Goal: Transaction & Acquisition: Purchase product/service

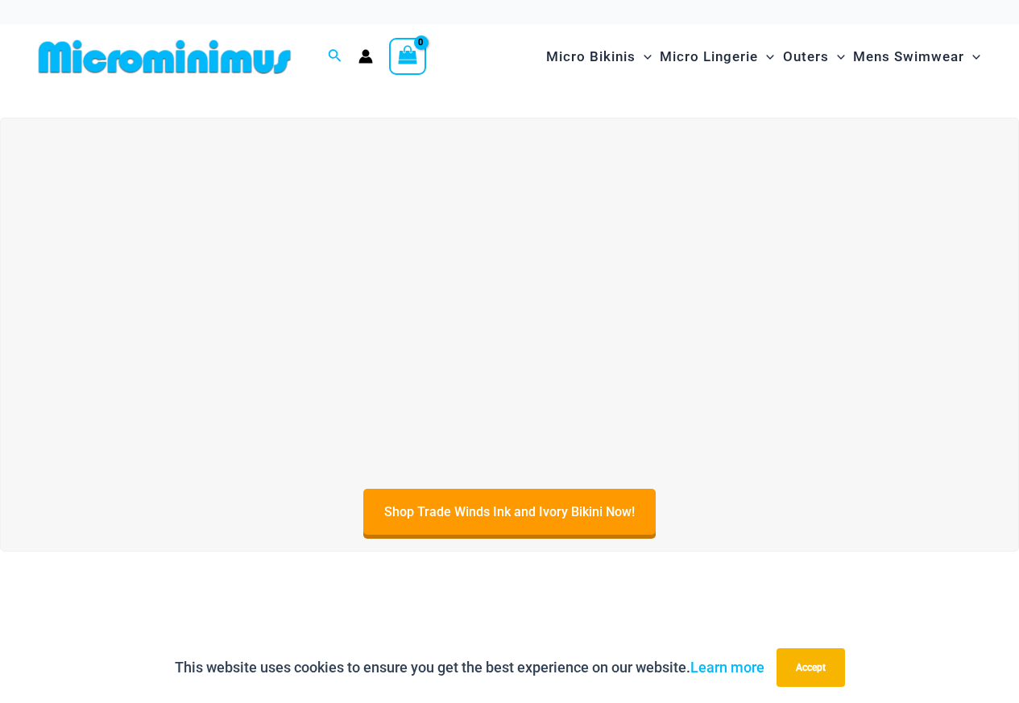
scroll to position [81, 0]
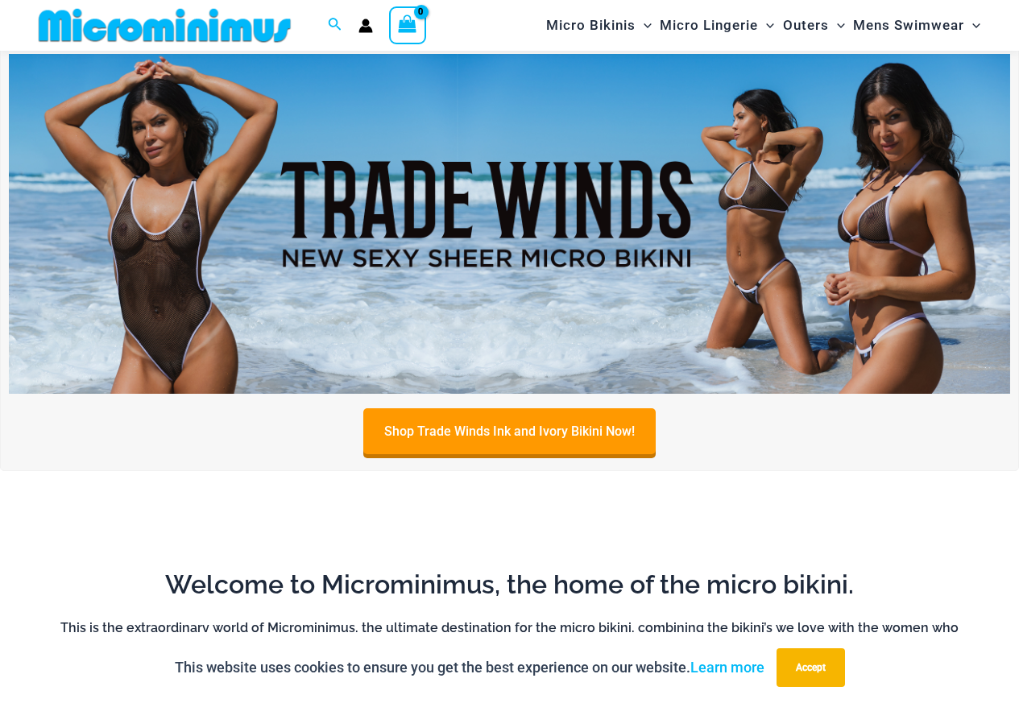
click at [678, 252] on img at bounding box center [509, 224] width 1001 height 340
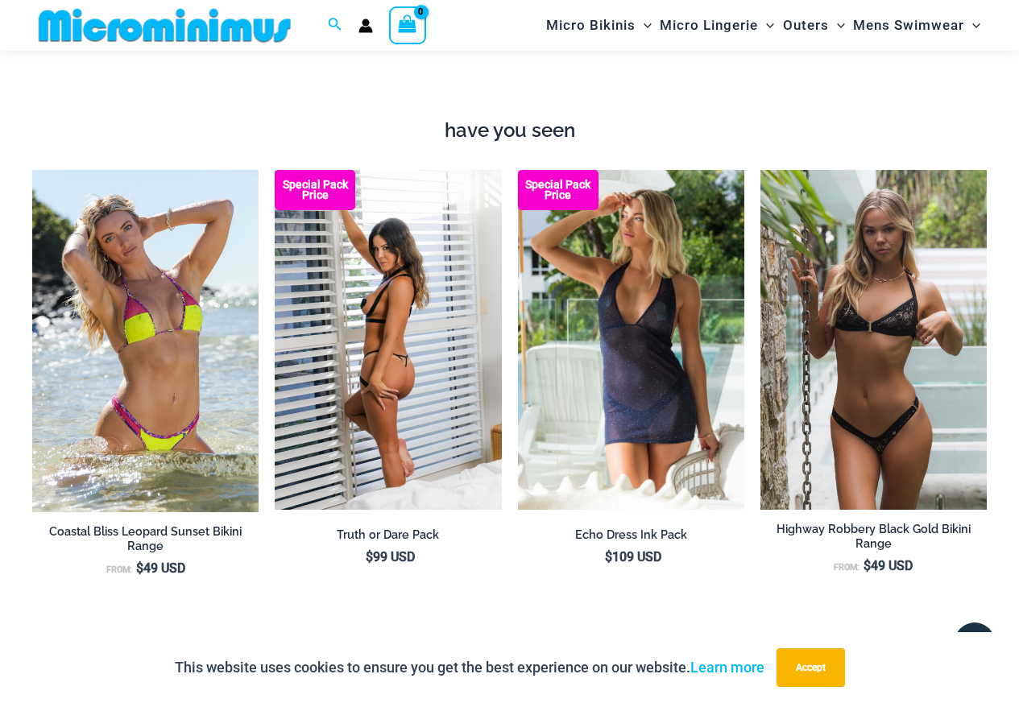
scroll to position [1275, 0]
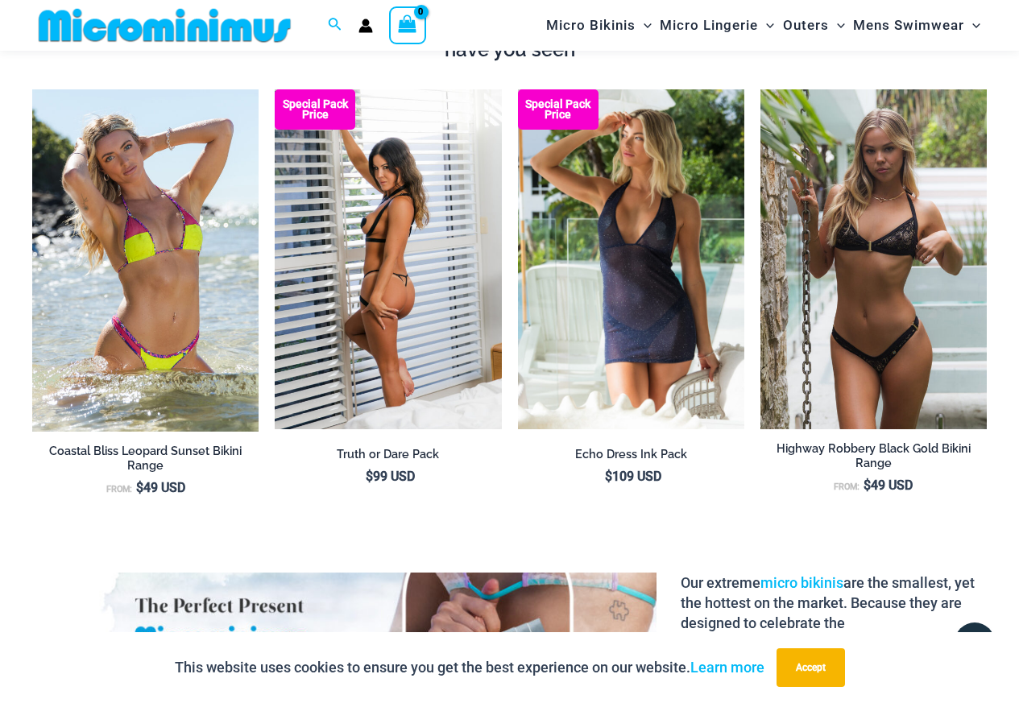
click at [421, 365] on img at bounding box center [388, 259] width 226 height 340
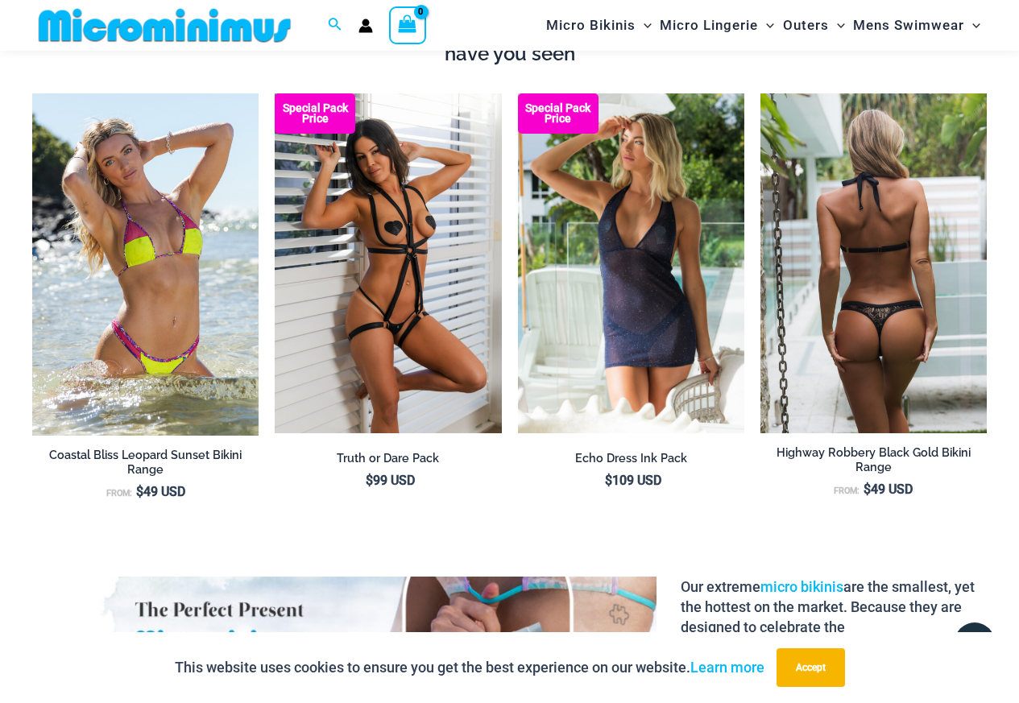
click at [839, 222] on img at bounding box center [874, 263] width 226 height 340
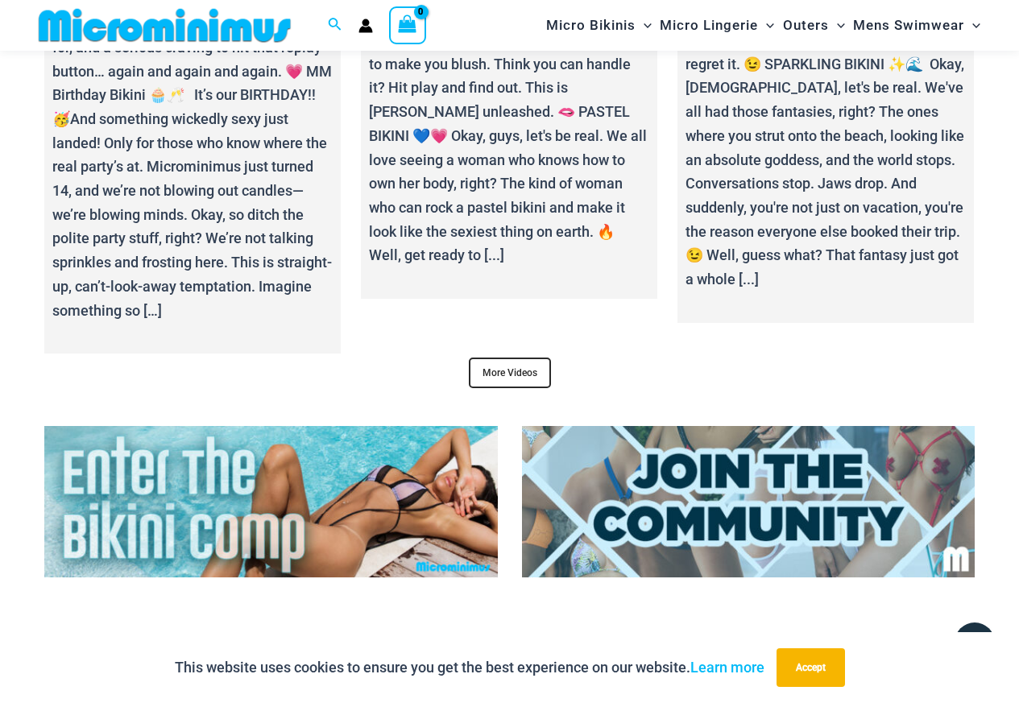
scroll to position [5698, 0]
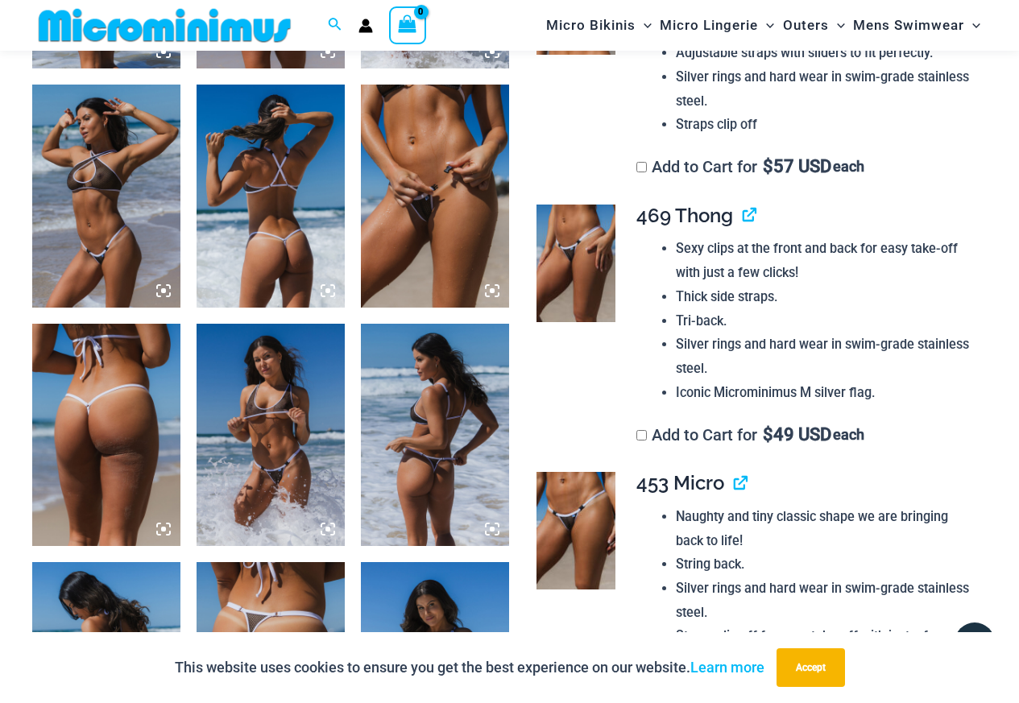
scroll to position [791, 0]
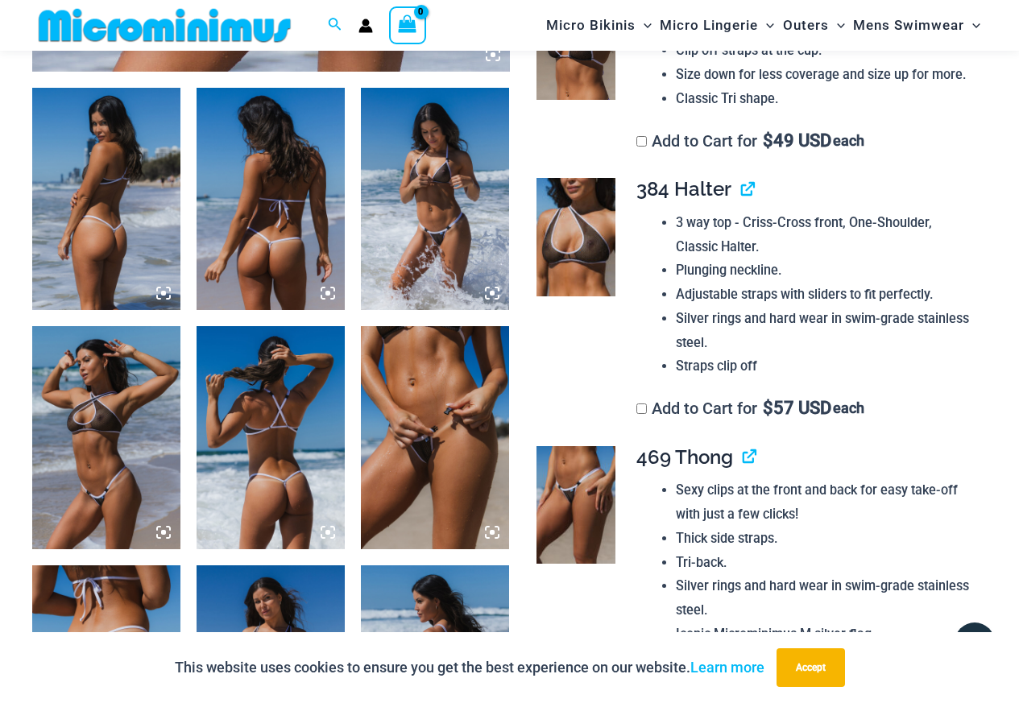
click at [81, 205] on img at bounding box center [106, 199] width 148 height 222
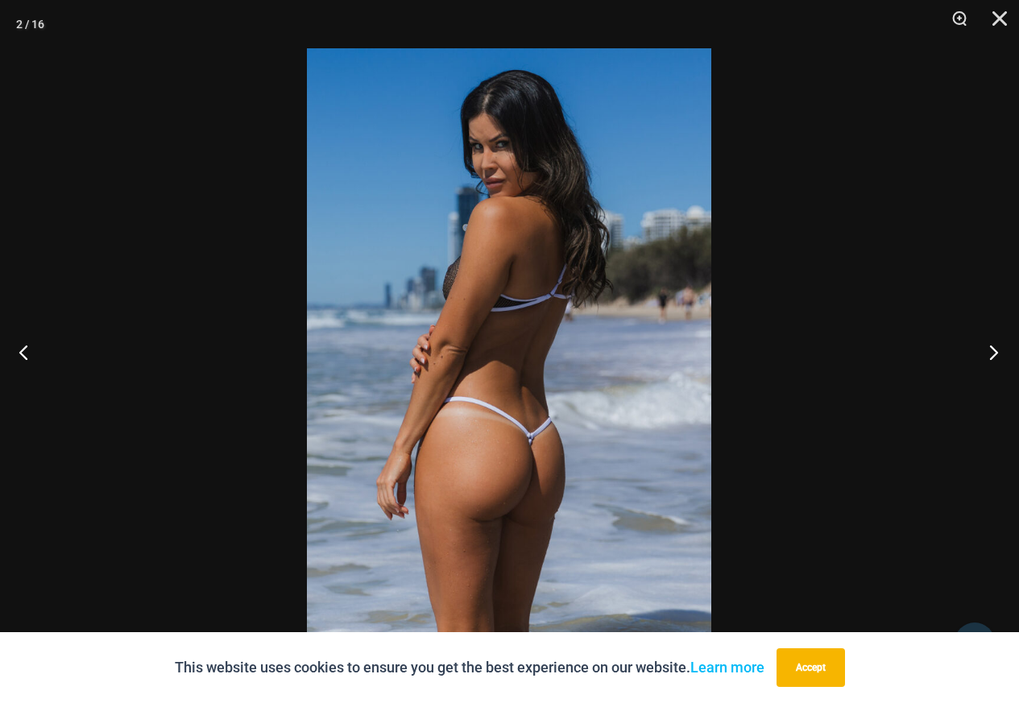
click at [985, 350] on button "Next" at bounding box center [989, 352] width 60 height 81
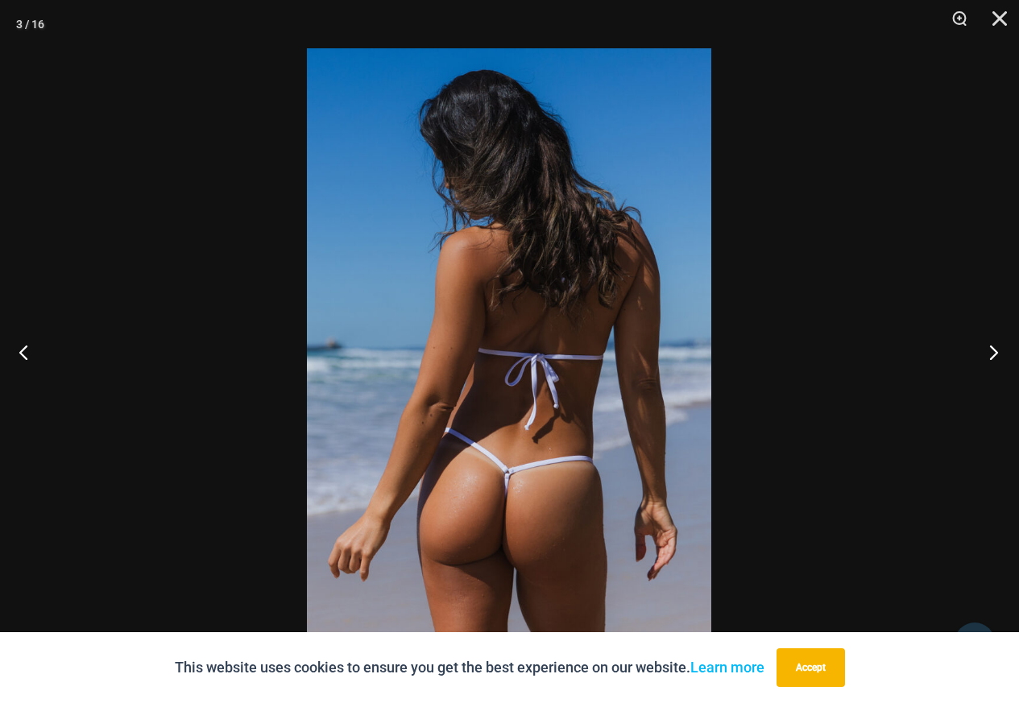
click at [985, 350] on button "Next" at bounding box center [989, 352] width 60 height 81
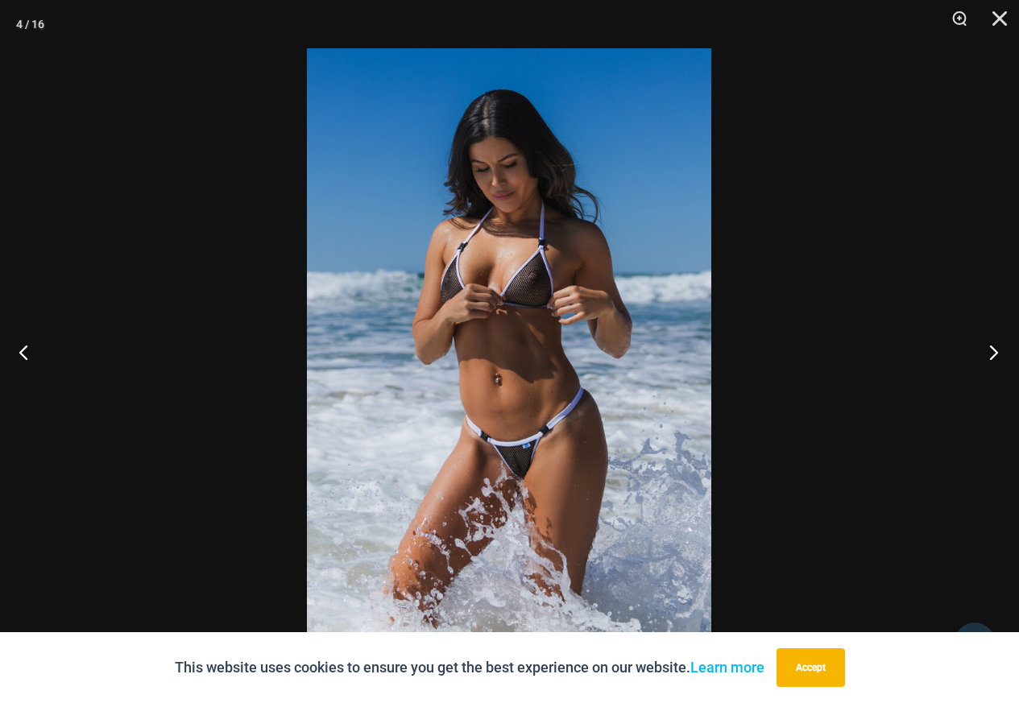
click at [985, 350] on button "Next" at bounding box center [989, 352] width 60 height 81
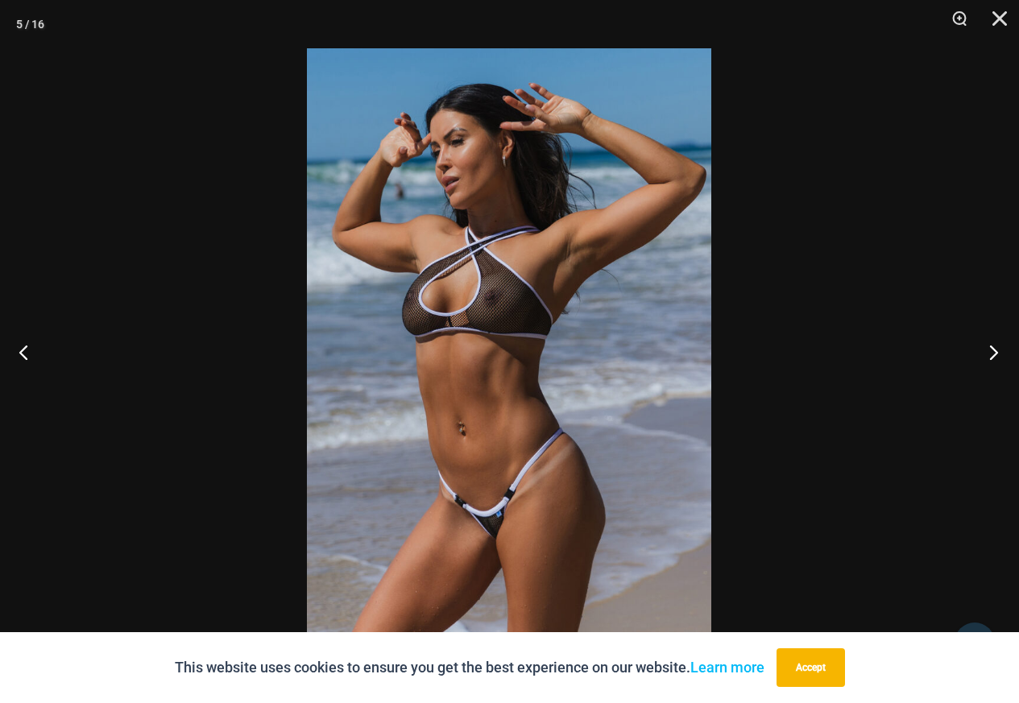
click at [986, 350] on button "Next" at bounding box center [989, 352] width 60 height 81
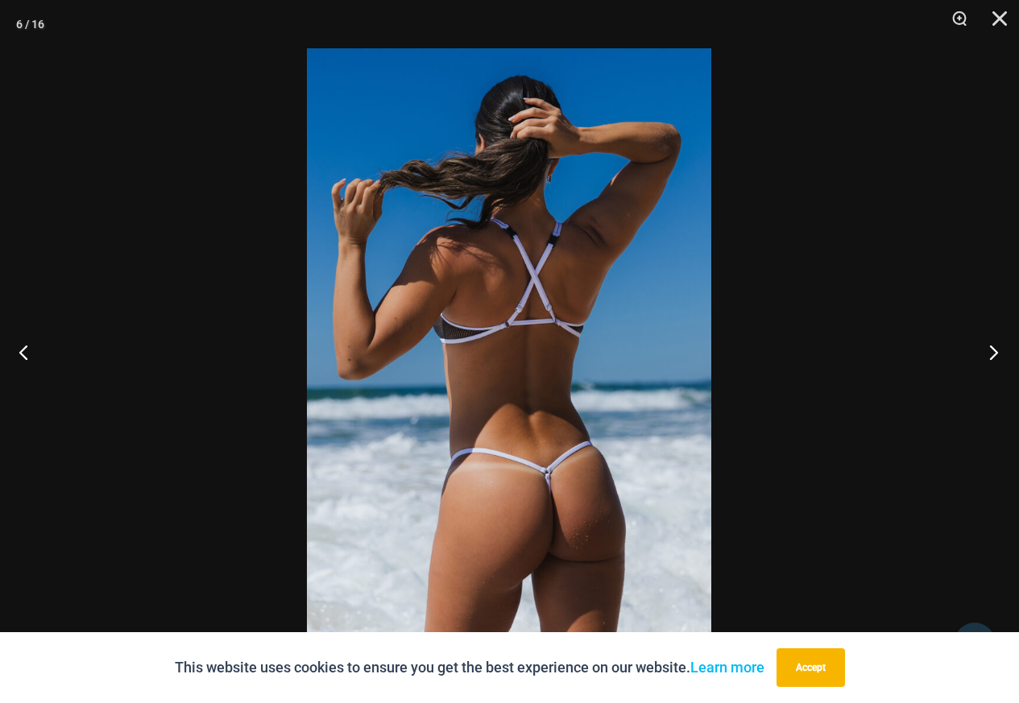
click at [986, 350] on button "Next" at bounding box center [989, 352] width 60 height 81
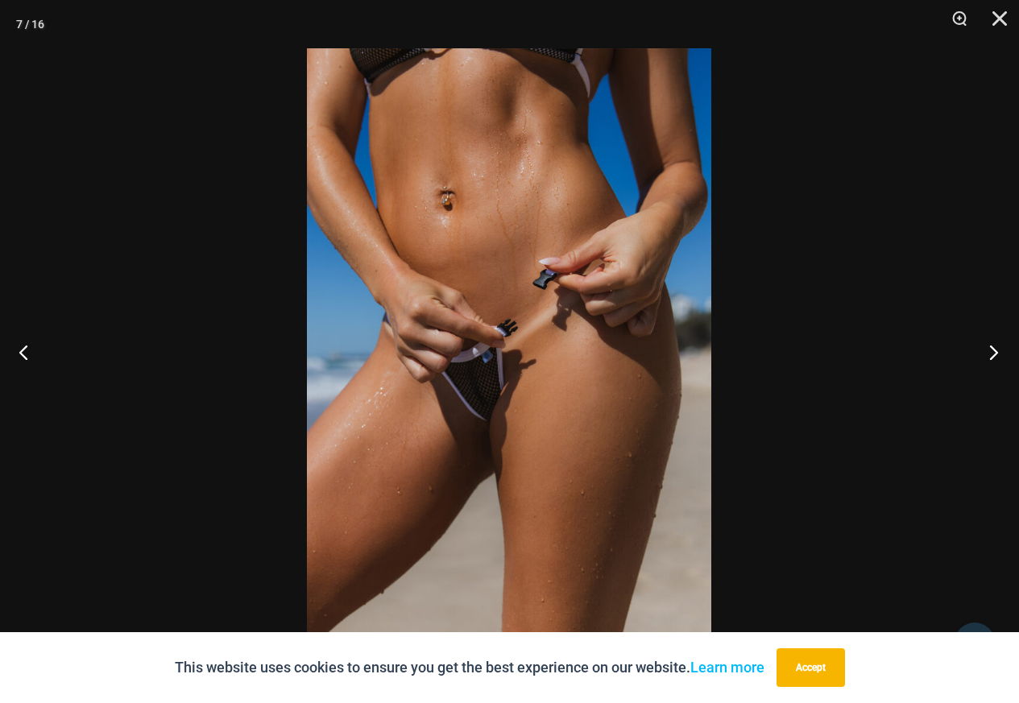
click at [986, 350] on button "Next" at bounding box center [989, 352] width 60 height 81
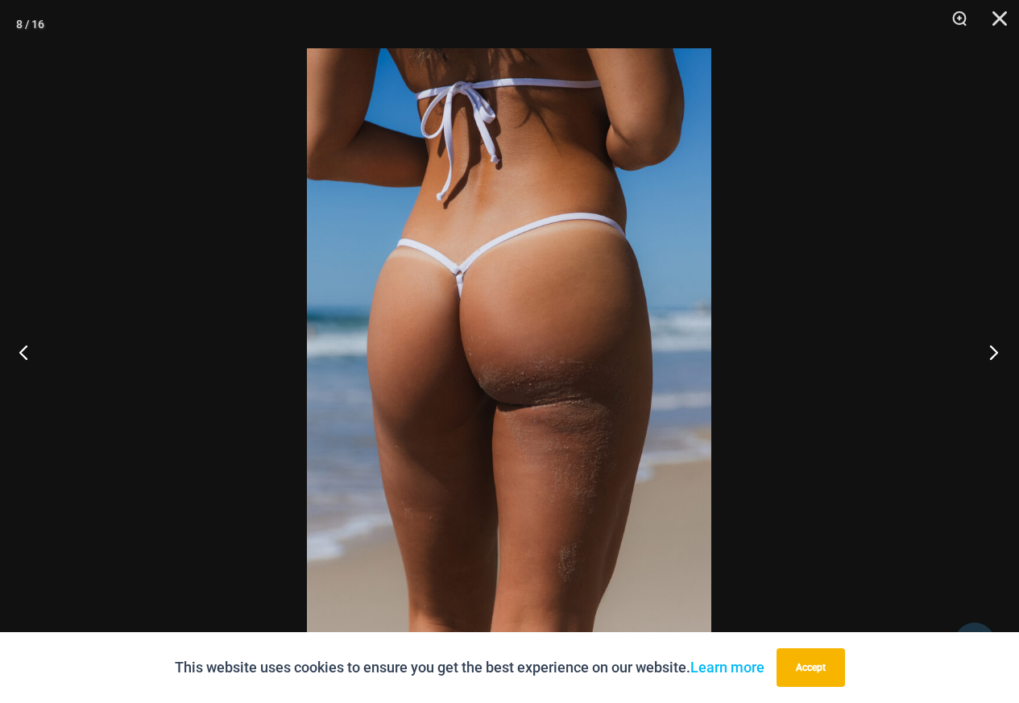
click at [986, 350] on button "Next" at bounding box center [989, 352] width 60 height 81
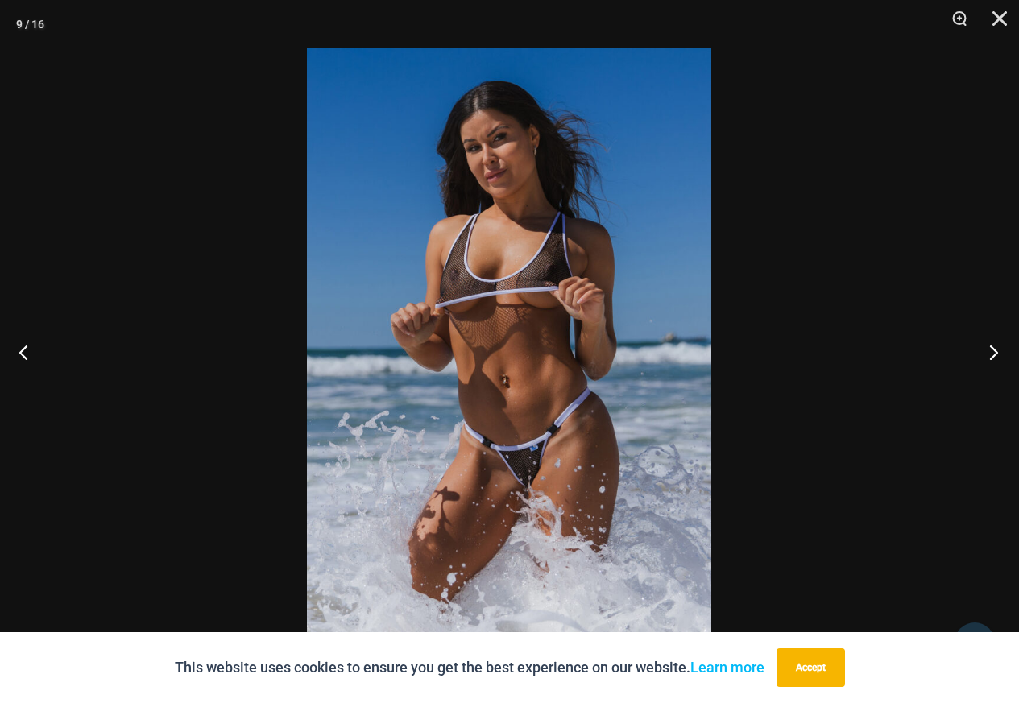
click at [986, 350] on button "Next" at bounding box center [989, 352] width 60 height 81
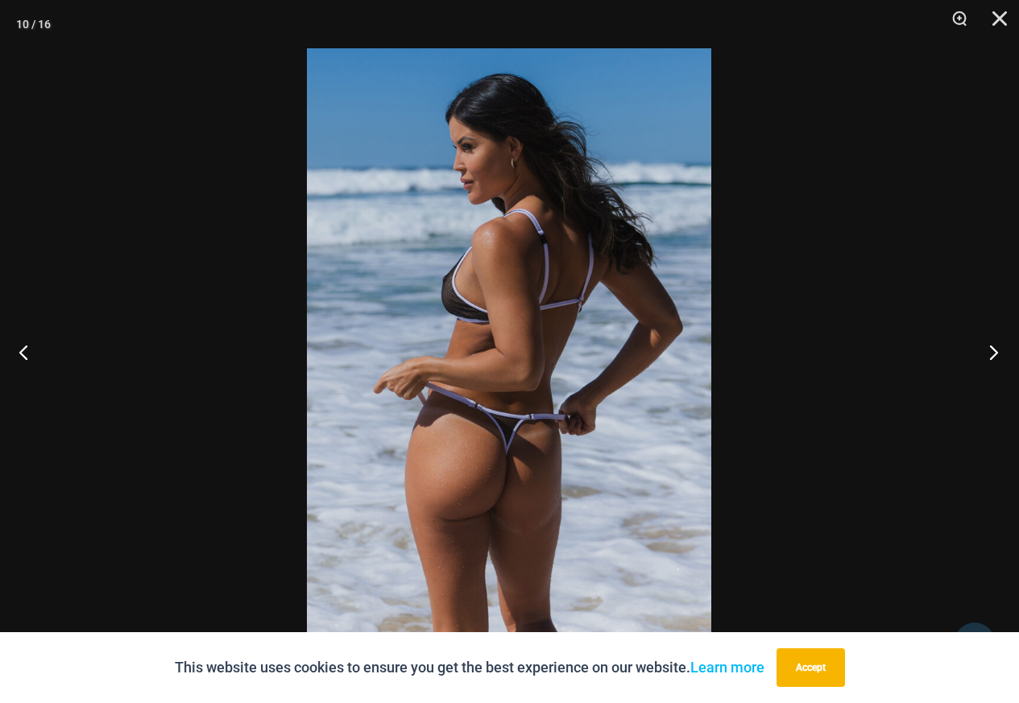
click at [986, 350] on button "Next" at bounding box center [989, 352] width 60 height 81
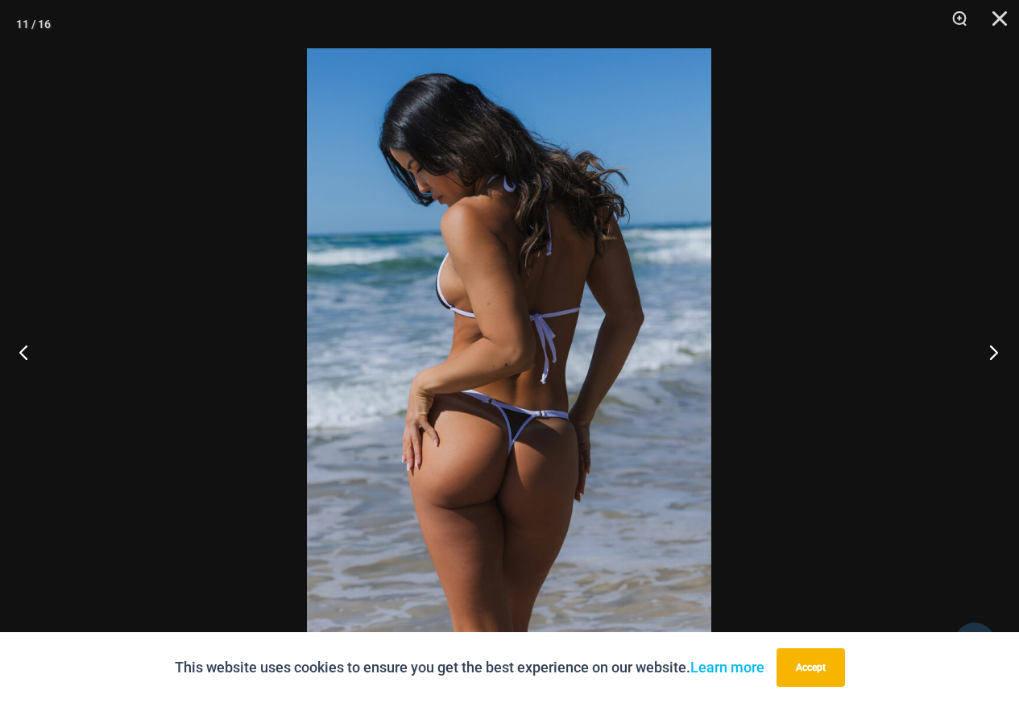
click at [986, 350] on button "Next" at bounding box center [989, 352] width 60 height 81
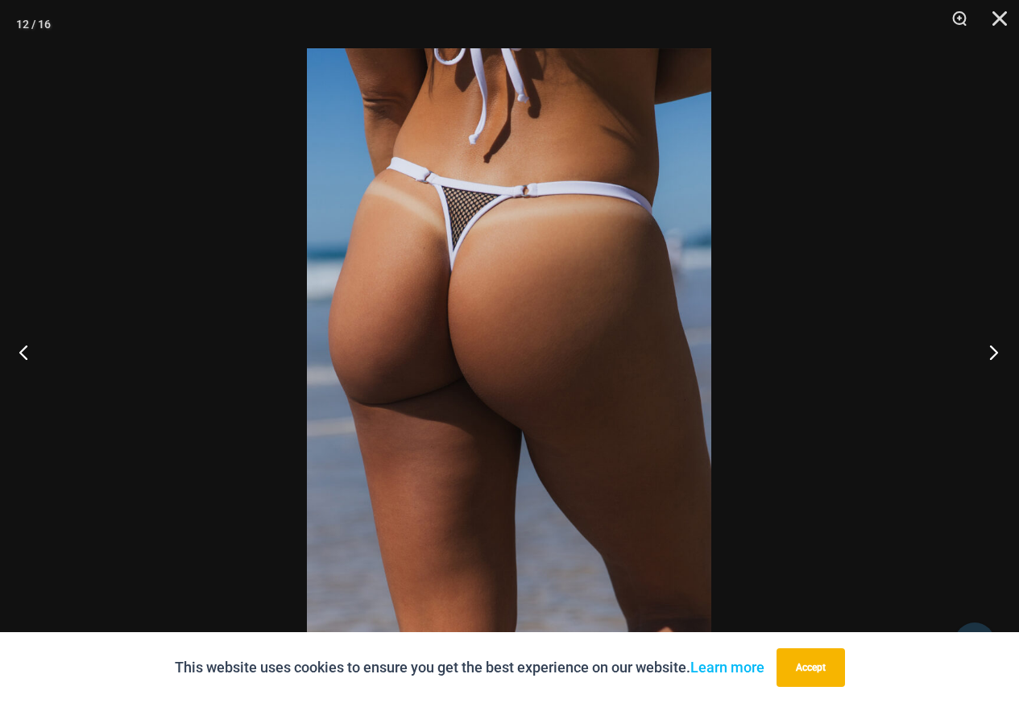
click at [985, 349] on button "Next" at bounding box center [989, 352] width 60 height 81
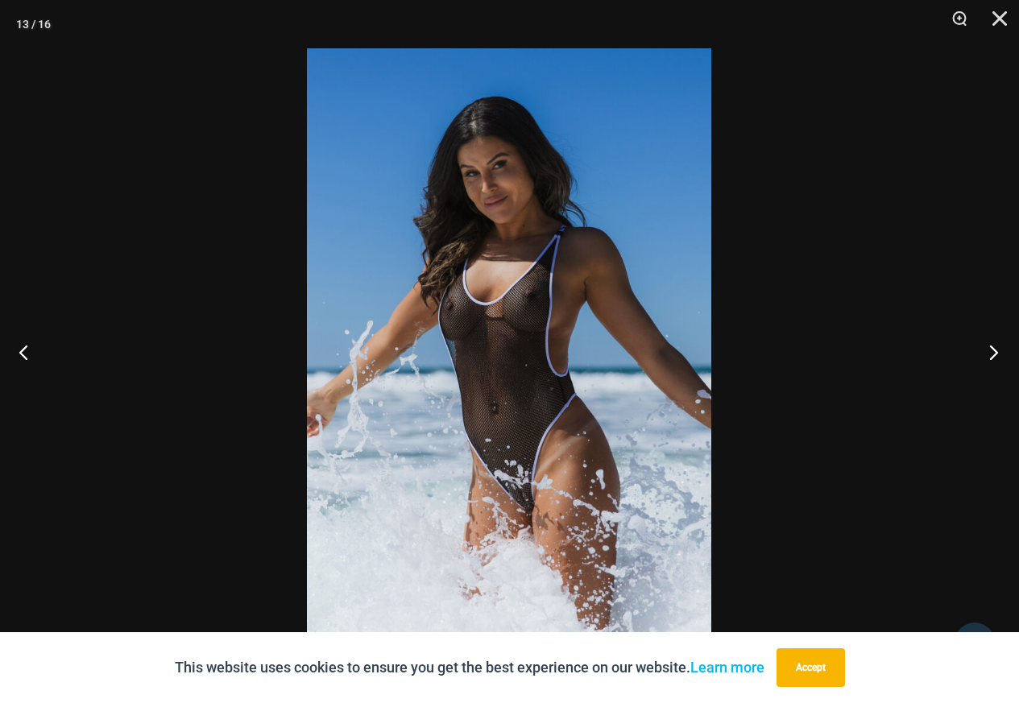
click at [985, 349] on button "Next" at bounding box center [989, 352] width 60 height 81
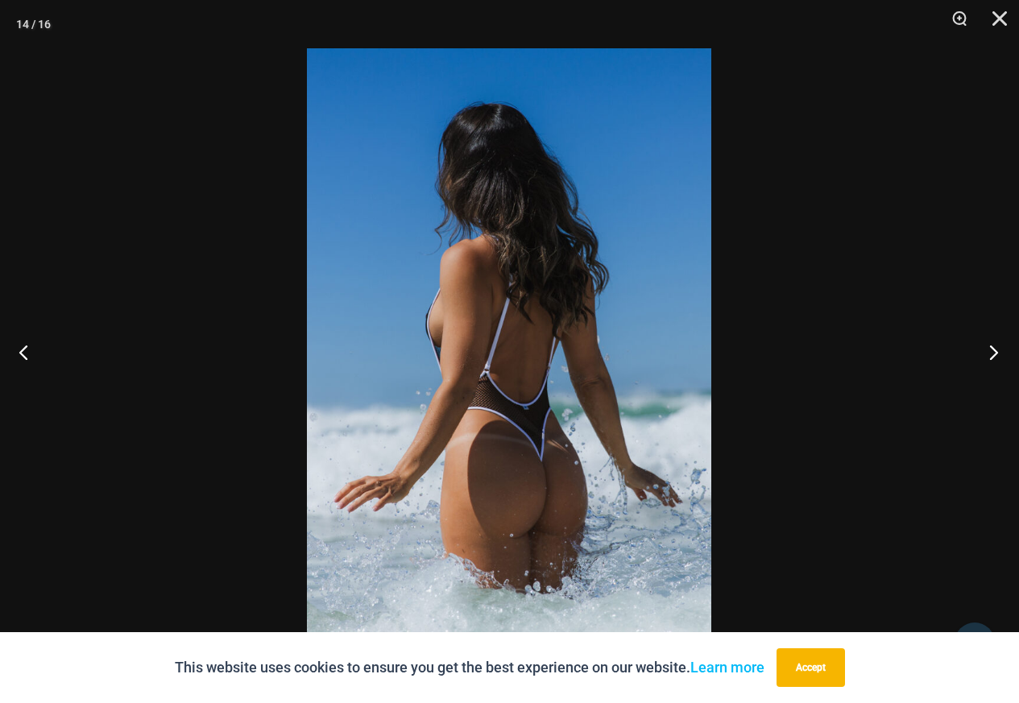
click at [985, 349] on button "Next" at bounding box center [989, 352] width 60 height 81
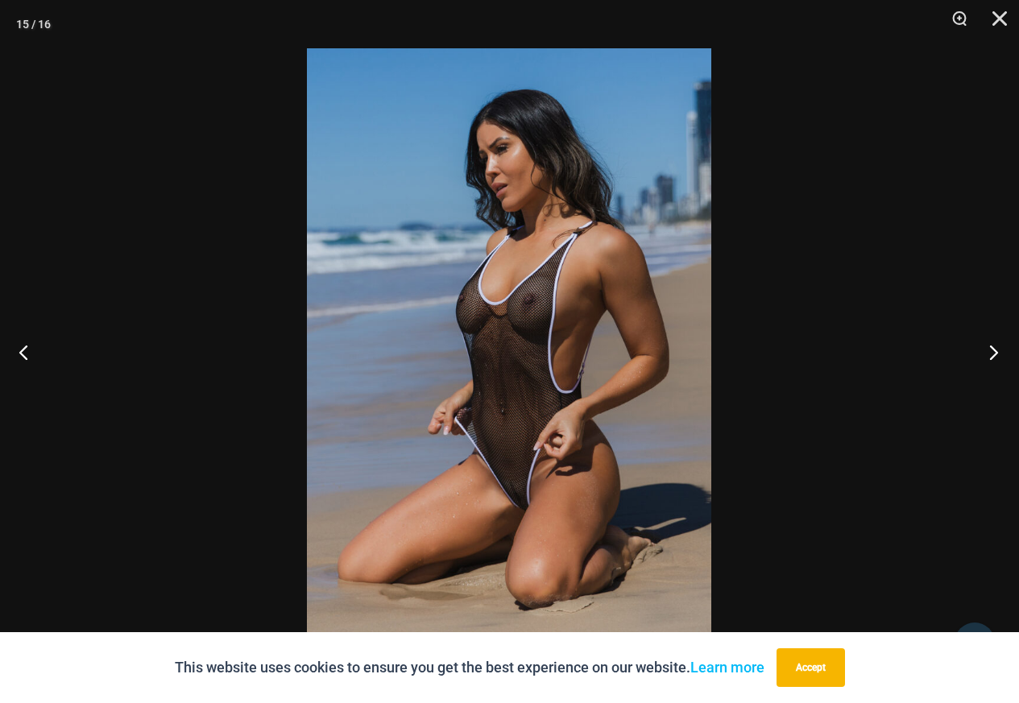
click at [985, 349] on button "Next" at bounding box center [989, 352] width 60 height 81
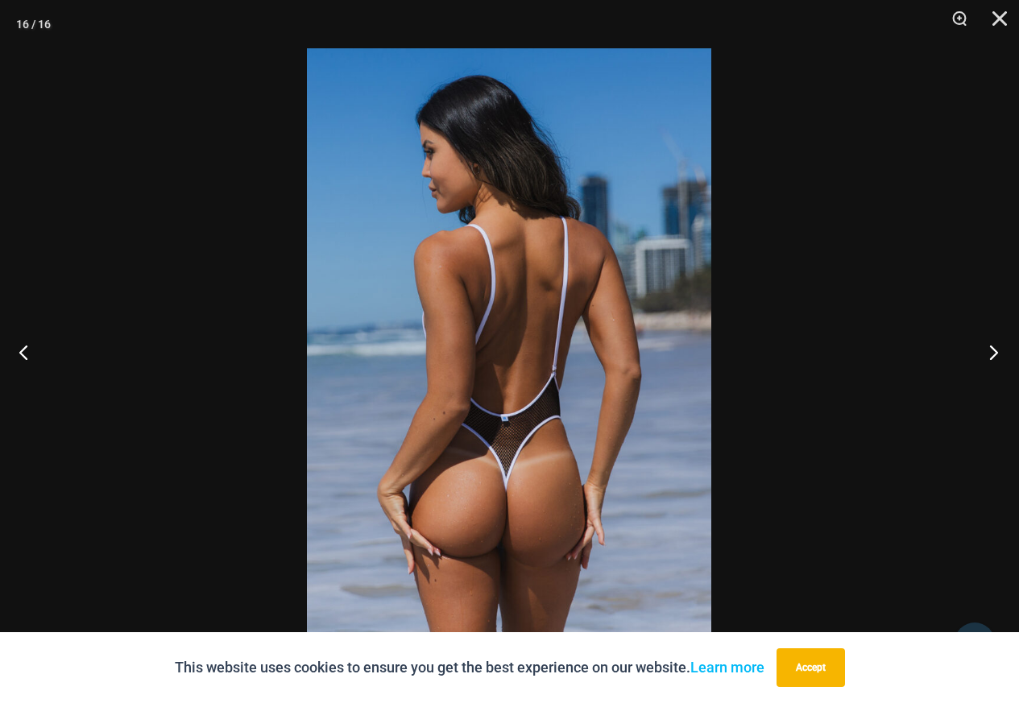
click at [985, 349] on button "Next" at bounding box center [989, 352] width 60 height 81
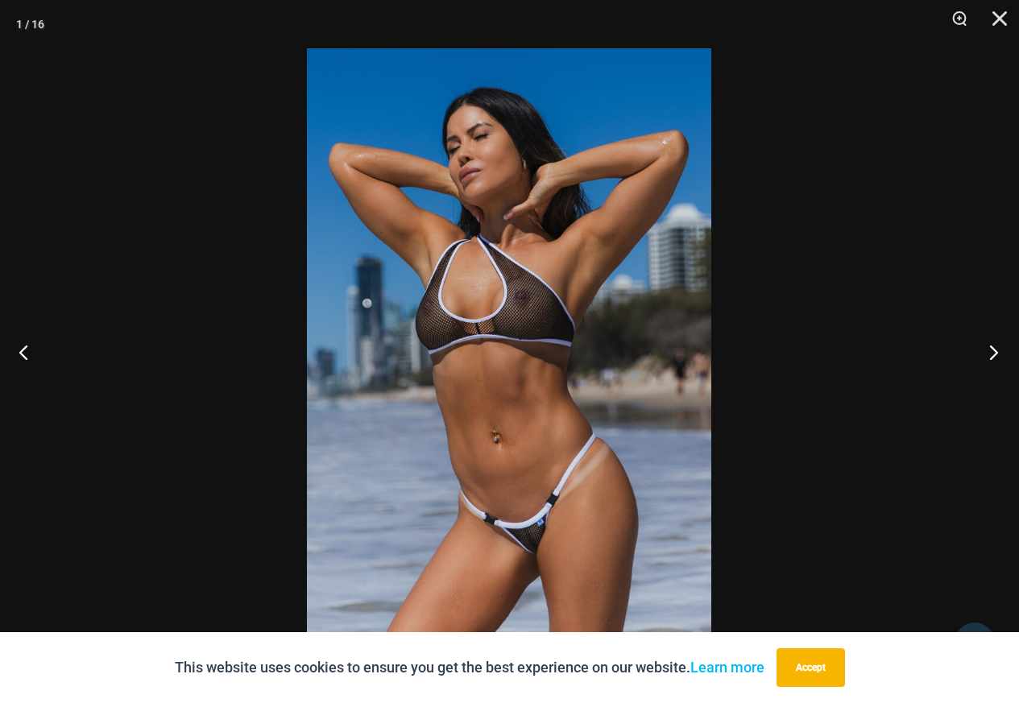
click at [985, 349] on button "Next" at bounding box center [989, 352] width 60 height 81
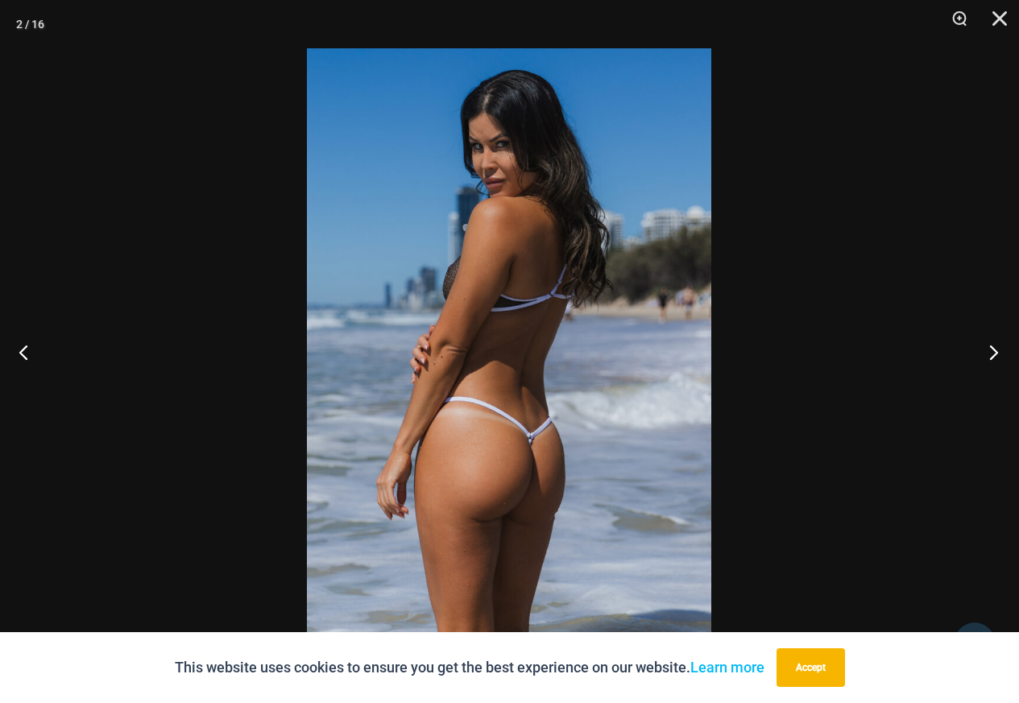
click at [976, 359] on button "Next" at bounding box center [989, 352] width 60 height 81
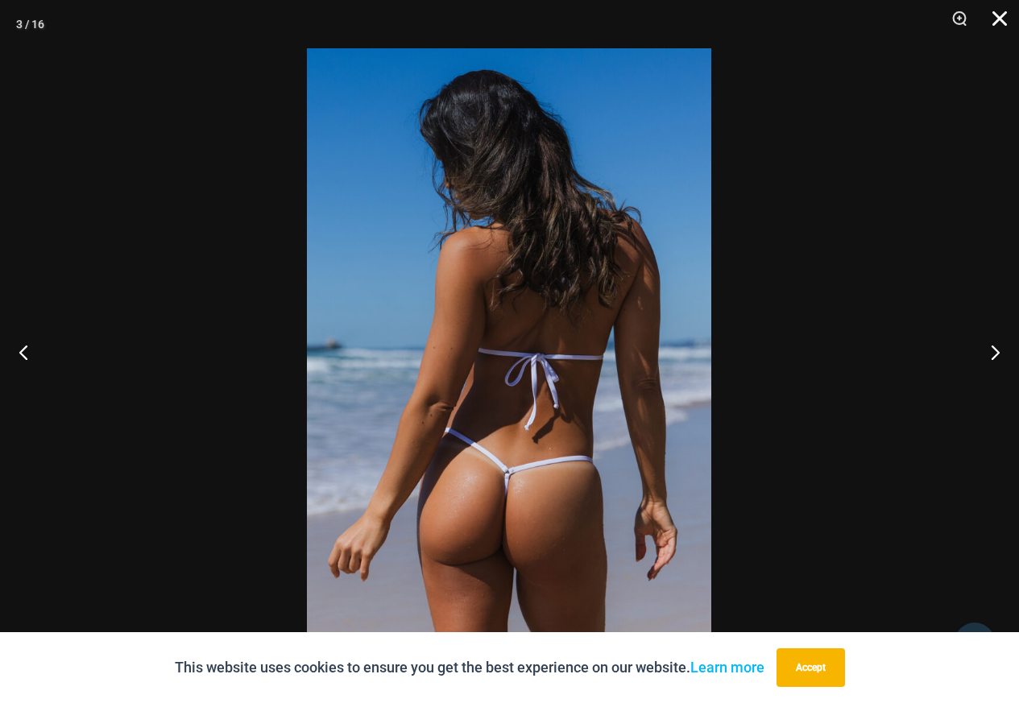
click at [996, 6] on button "Close" at bounding box center [994, 24] width 40 height 48
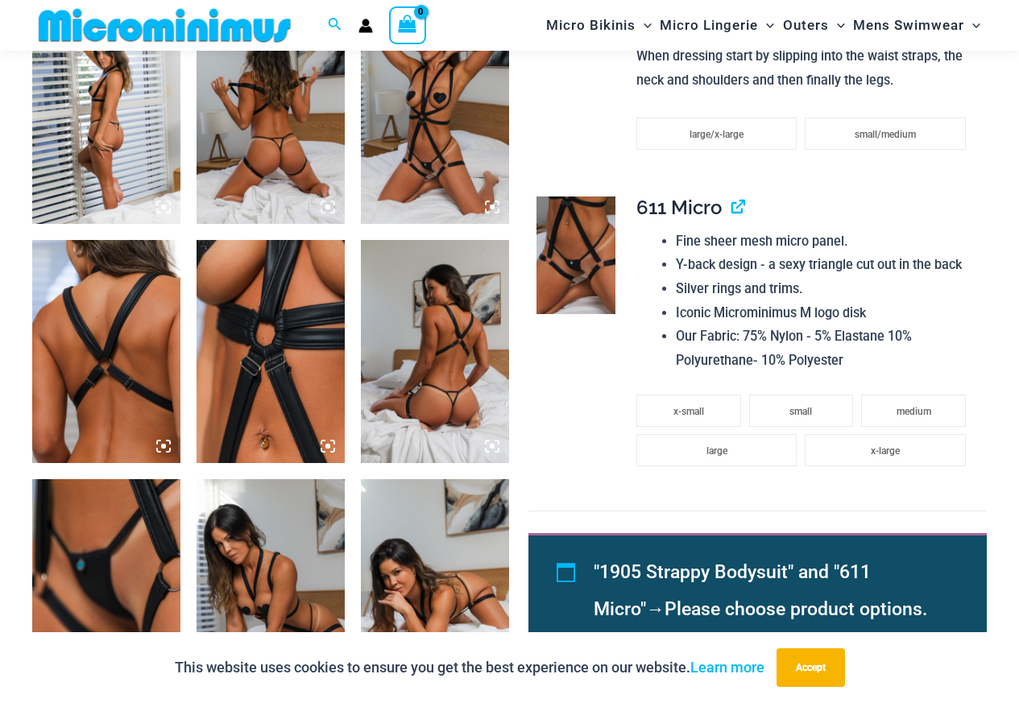
scroll to position [958, 0]
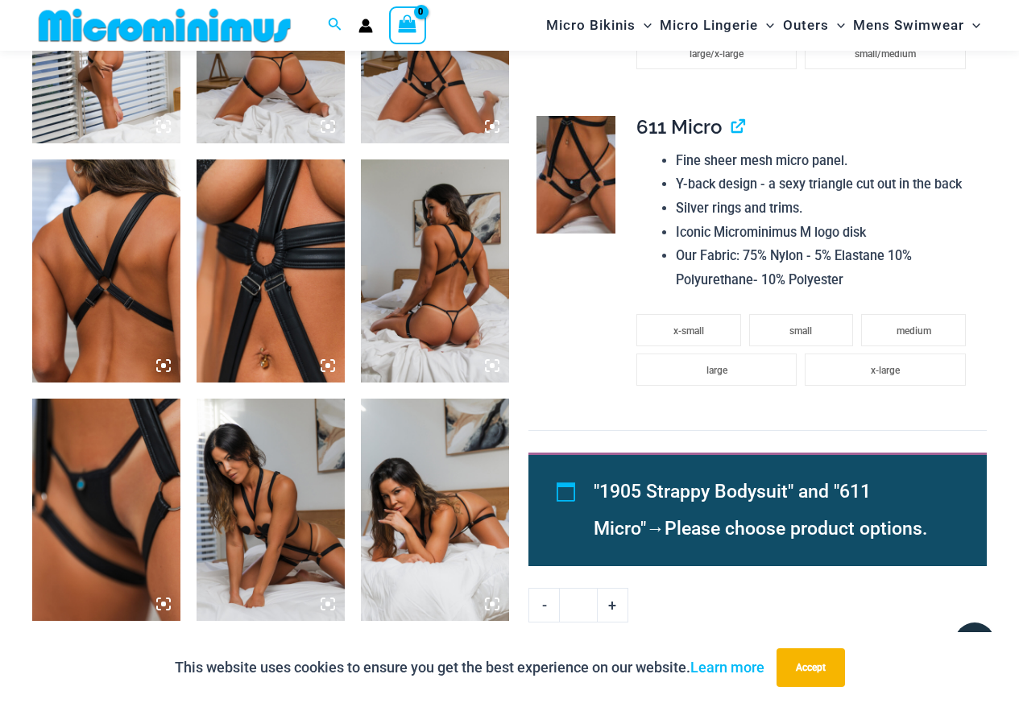
click at [82, 484] on img at bounding box center [106, 510] width 148 height 222
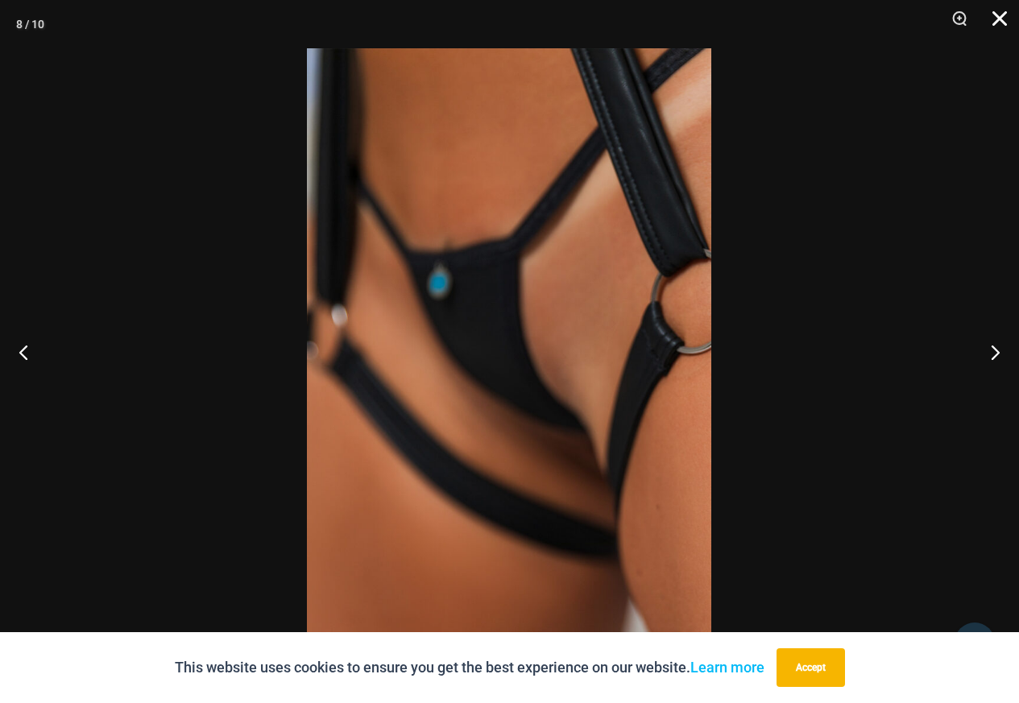
click at [992, 17] on button "Close" at bounding box center [994, 24] width 40 height 48
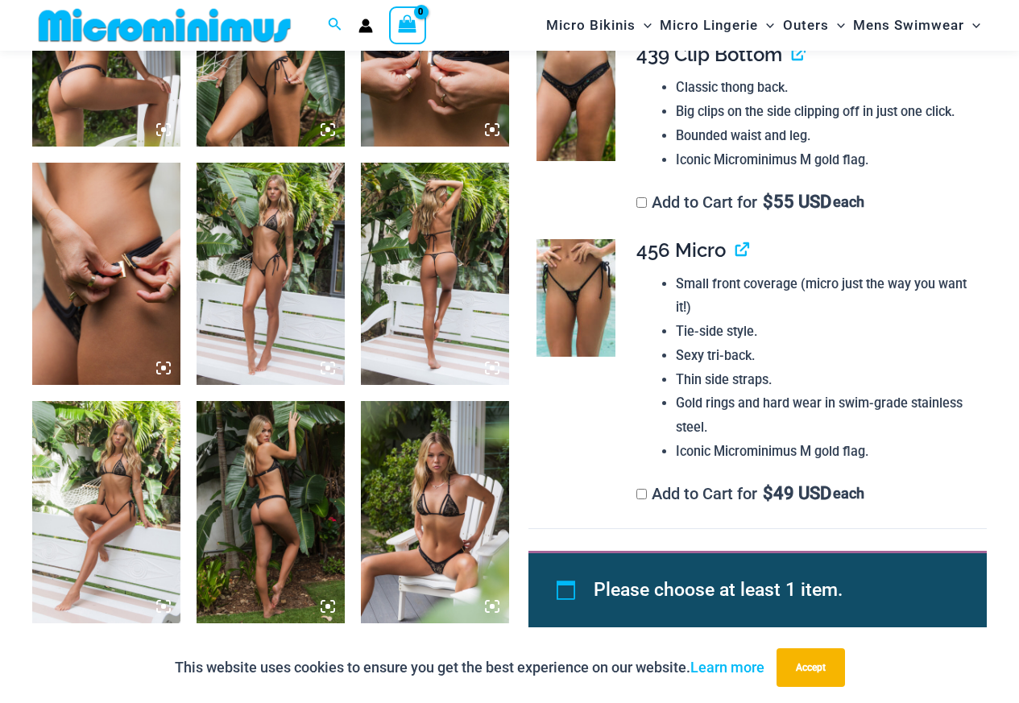
scroll to position [1436, 0]
